Goal: Information Seeking & Learning: Learn about a topic

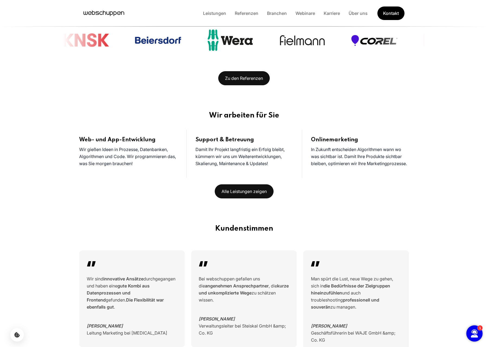
scroll to position [554, 0]
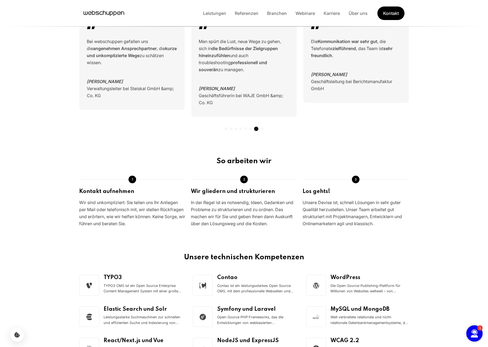
click at [466, 284] on div "1" at bounding box center [474, 334] width 16 height 16
click at [471, 284] on icon "button" at bounding box center [473, 334] width 7 height 8
click at [472, 284] on icon "button" at bounding box center [473, 334] width 7 height 8
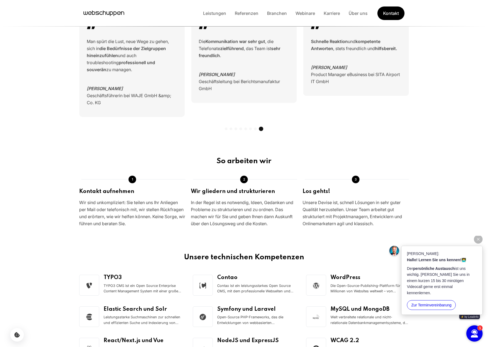
click at [439, 284] on button "Zur Terminvereinbarung" at bounding box center [431, 305] width 49 height 10
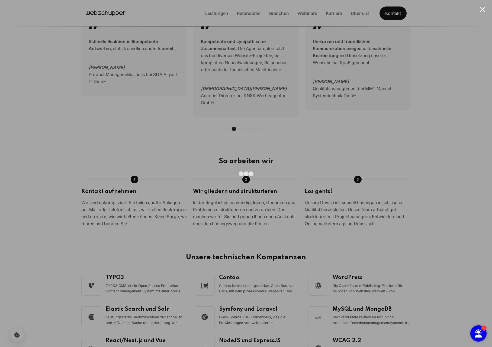
click at [413, 177] on div at bounding box center [246, 173] width 492 height 347
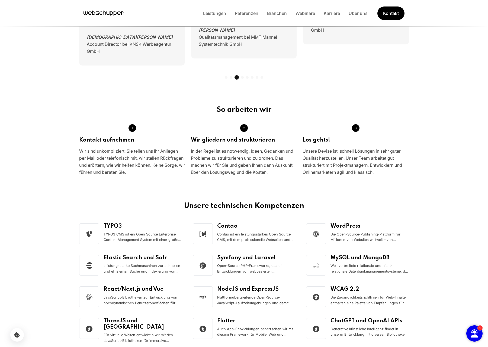
scroll to position [0, 0]
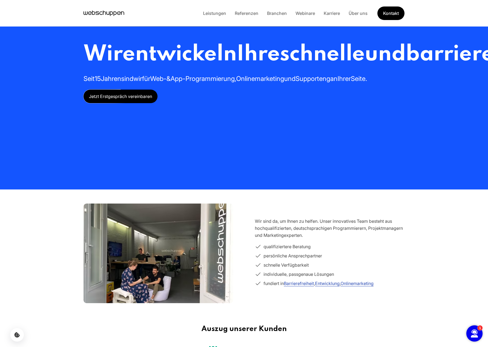
click at [340, 18] on div "Leistungen Referenzen Branchen Webinare Karriere Über uns Kontakt" at bounding box center [302, 14] width 206 height 14
click at [340, 17] on div "Leistungen Referenzen Branchen Webinare Karriere Über uns Kontakt" at bounding box center [302, 14] width 206 height 14
click at [336, 15] on link "Karriere" at bounding box center [331, 13] width 25 height 5
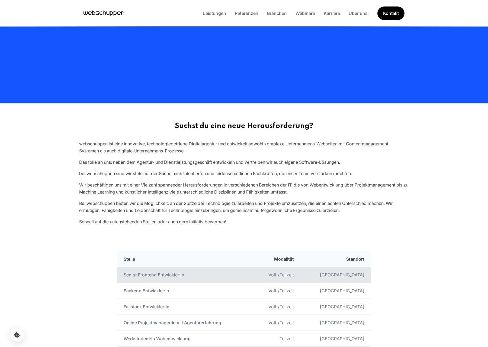
scroll to position [114, 0]
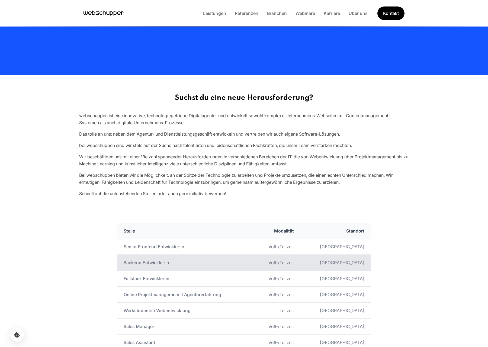
click at [215, 261] on td "Backend Entwickler:in" at bounding box center [185, 263] width 136 height 16
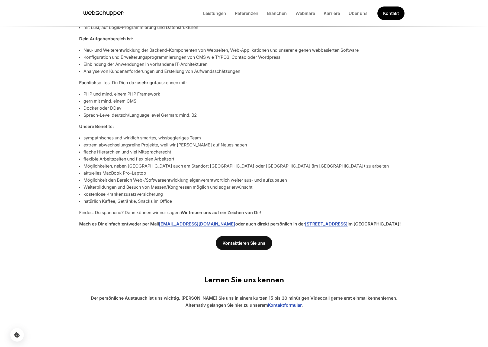
scroll to position [250, 0]
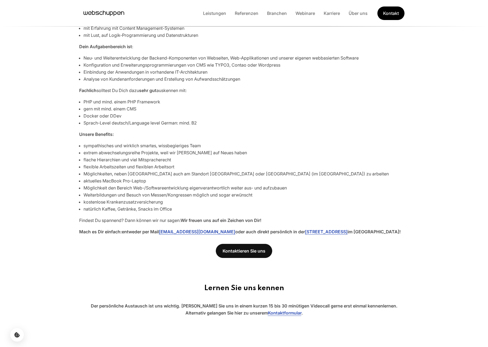
click at [260, 122] on li "Sprach-Level deutsch/Language level German: mind. B2" at bounding box center [245, 122] width 325 height 7
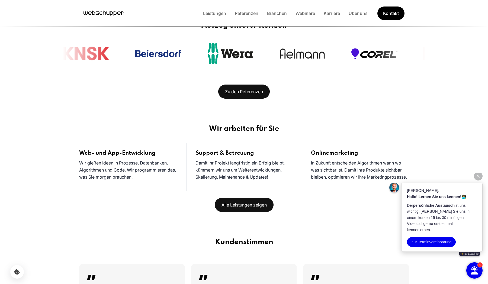
scroll to position [327, 0]
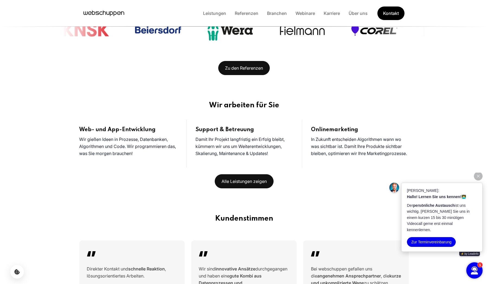
click at [234, 121] on div "Support & Betreuung Damit Ihr Projekt langfristig ein Erfolg bleibt, kümmern wi…" at bounding box center [244, 143] width 116 height 48
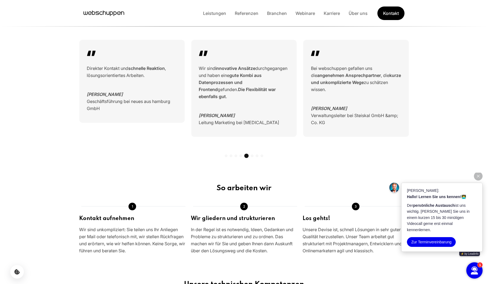
scroll to position [752, 0]
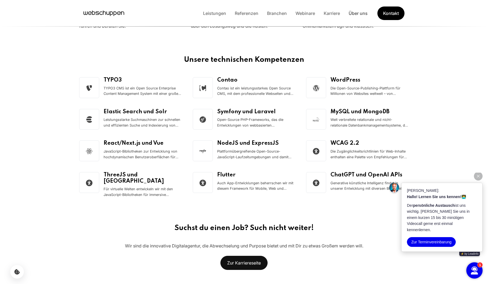
click at [354, 14] on link "Über uns" at bounding box center [358, 13] width 28 height 5
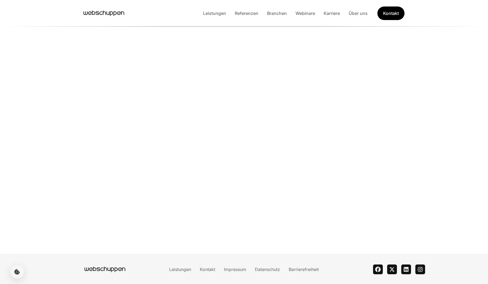
scroll to position [9, 0]
click at [324, 13] on link "Karriere" at bounding box center [331, 13] width 25 height 5
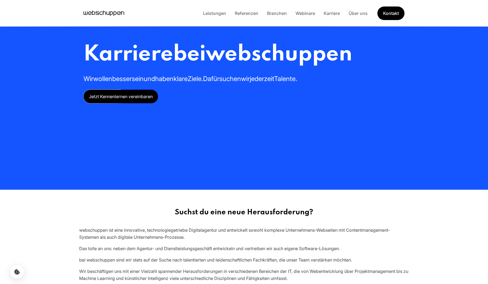
click at [305, 8] on div "Leistungen Referenzen Branchen Webinare Karriere Über uns Kontakt" at bounding box center [302, 14] width 206 height 14
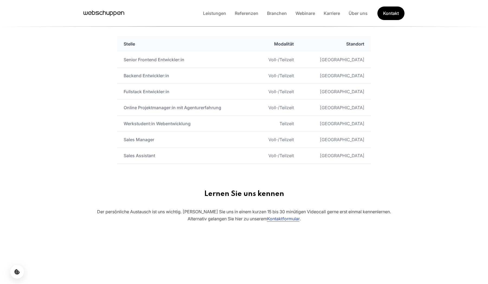
scroll to position [557, 0]
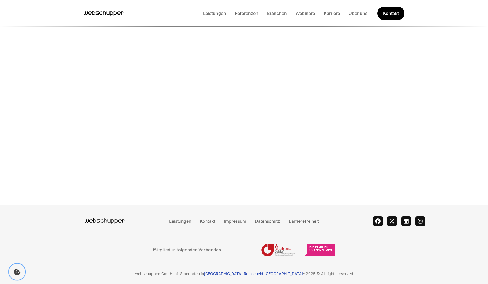
click at [14, 275] on button "Cookie Icon" at bounding box center [17, 272] width 16 height 16
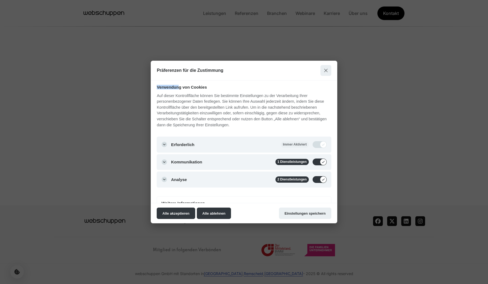
drag, startPoint x: 153, startPoint y: 84, endPoint x: 215, endPoint y: 91, distance: 62.2
click at [197, 89] on div "Verwendung von Cookies Auf dieser Kontrollfläche können Sie bestimmte Einstellu…" at bounding box center [244, 141] width 186 height 122
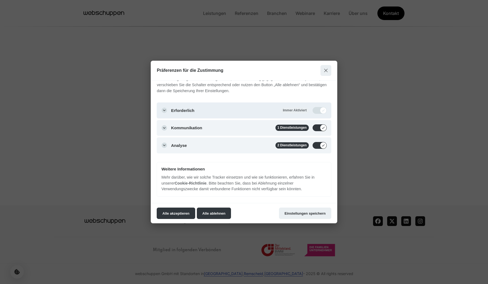
scroll to position [34, 0]
click at [328, 68] on button "Modal schließen" at bounding box center [325, 70] width 11 height 11
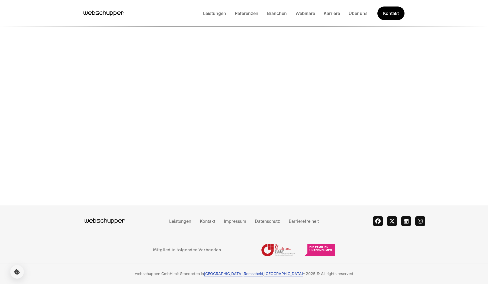
click at [109, 9] on icon "Hauptseite besuchen" at bounding box center [103, 13] width 41 height 8
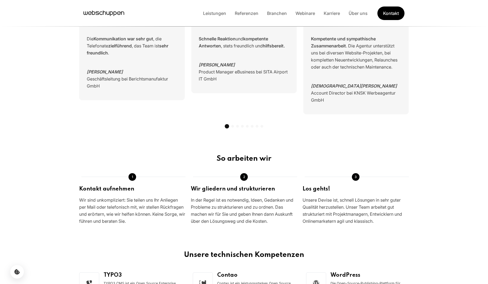
scroll to position [0, 0]
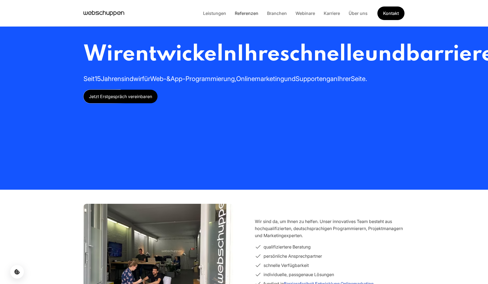
click at [239, 13] on link "Referenzen" at bounding box center [246, 13] width 32 height 5
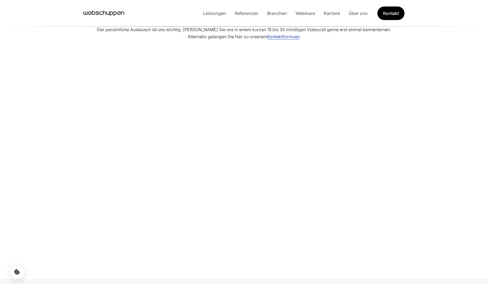
scroll to position [86, 0]
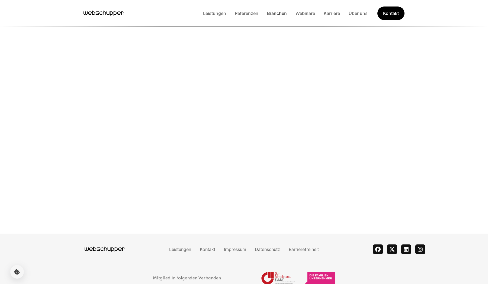
click at [272, 15] on link "Branchen" at bounding box center [276, 13] width 28 height 5
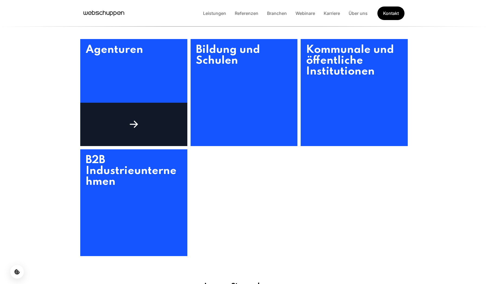
scroll to position [206, 0]
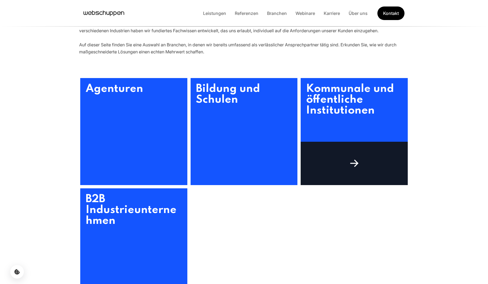
click at [346, 127] on h3 "Kommunale und öffentliche Institutionen" at bounding box center [353, 131] width 107 height 107
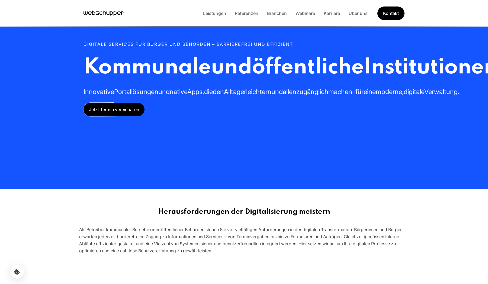
scroll to position [0, 0]
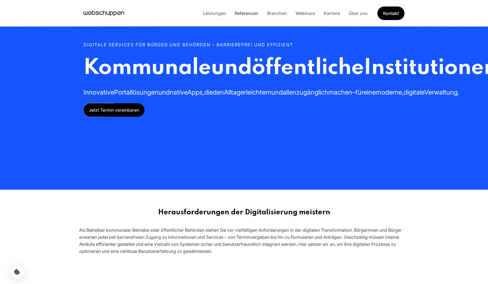
click at [251, 11] on link "Referenzen" at bounding box center [246, 13] width 32 height 5
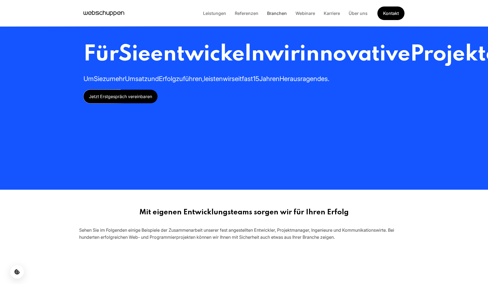
click at [270, 14] on link "Branchen" at bounding box center [276, 13] width 28 height 5
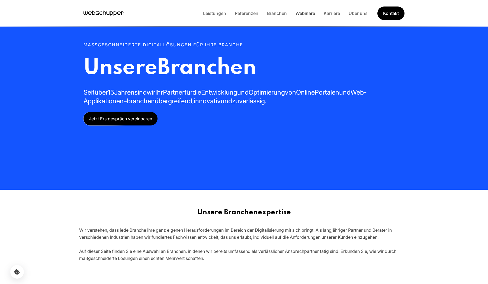
click at [295, 14] on link "Webinare" at bounding box center [305, 13] width 28 height 5
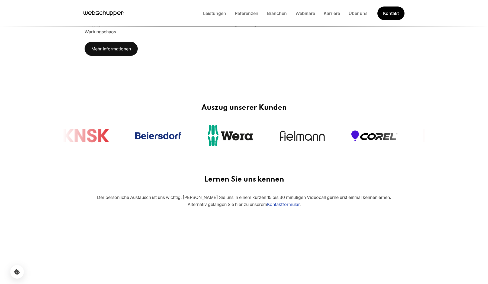
scroll to position [754, 0]
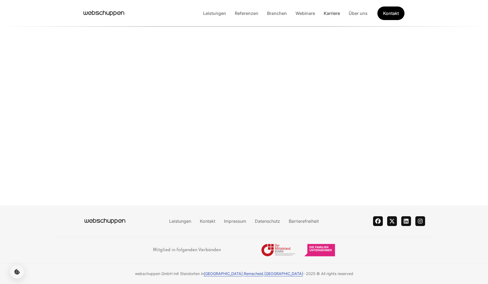
click at [332, 14] on link "Karriere" at bounding box center [331, 13] width 25 height 5
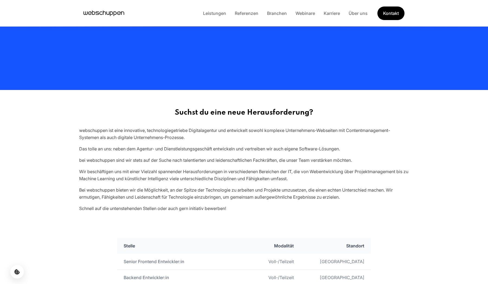
scroll to position [0, 0]
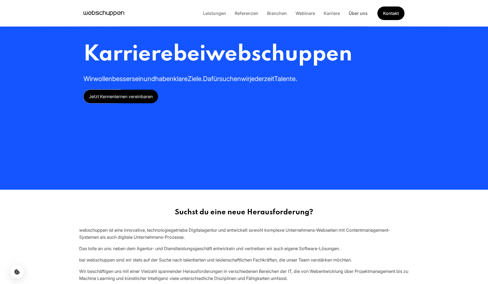
click at [361, 15] on link "Über uns" at bounding box center [358, 13] width 28 height 5
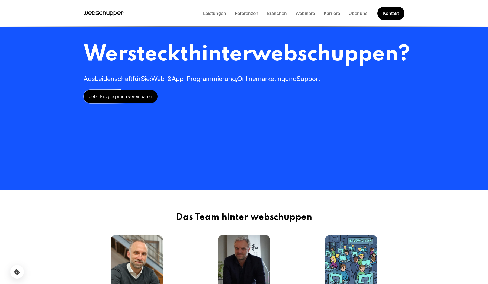
click at [278, 8] on div "Leistungen Referenzen Branchen Webinare Karriere Über uns Kontakt" at bounding box center [302, 14] width 206 height 14
click at [278, 11] on link "Branchen" at bounding box center [276, 13] width 28 height 5
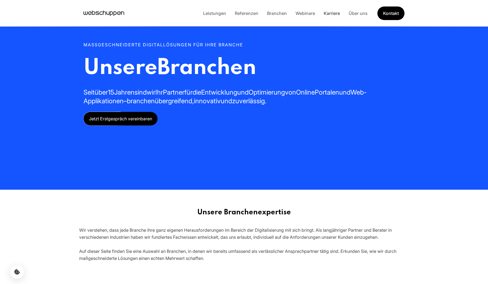
click at [319, 11] on link "Karriere" at bounding box center [331, 13] width 25 height 5
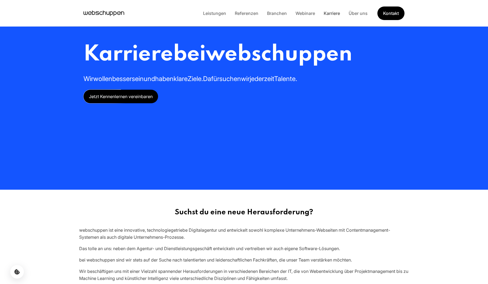
click at [343, 12] on link "Karriere" at bounding box center [331, 13] width 25 height 5
click at [223, 31] on div "Karriere bei webschuppen Wir wollen besser sein und haben klare Ziele. Dafür su…" at bounding box center [243, 95] width 347 height 190
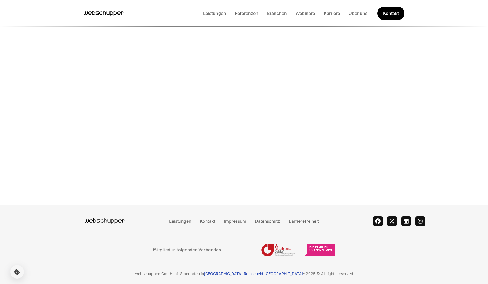
scroll to position [12, 0]
click at [315, 13] on link "Webinare" at bounding box center [305, 13] width 28 height 5
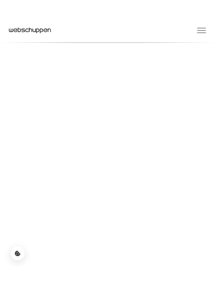
scroll to position [680, 0]
